Goal: Task Accomplishment & Management: Use online tool/utility

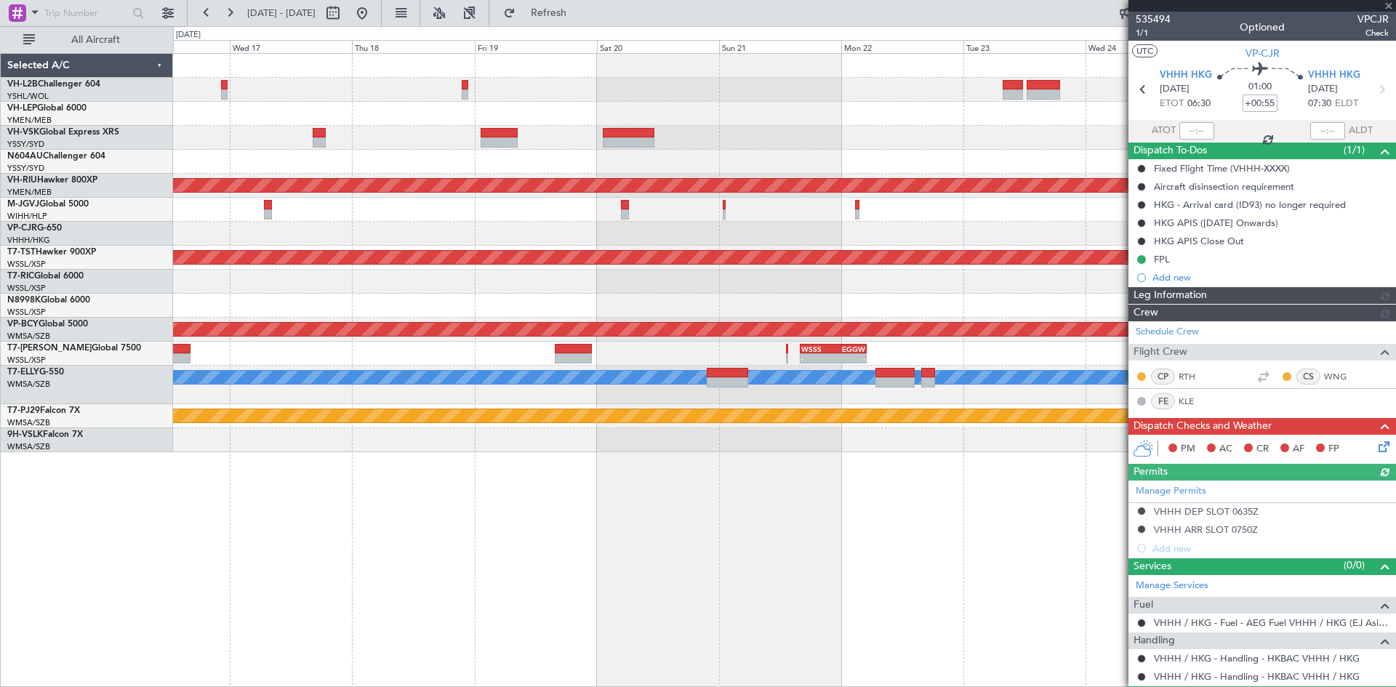
type input "[PERSON_NAME] (KYA)"
